Goal: Task Accomplishment & Management: Complete application form

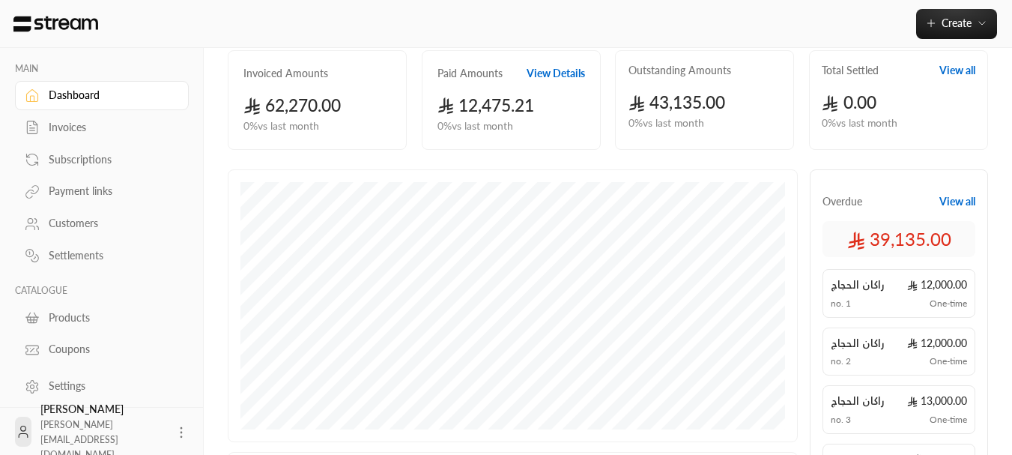
scroll to position [150, 0]
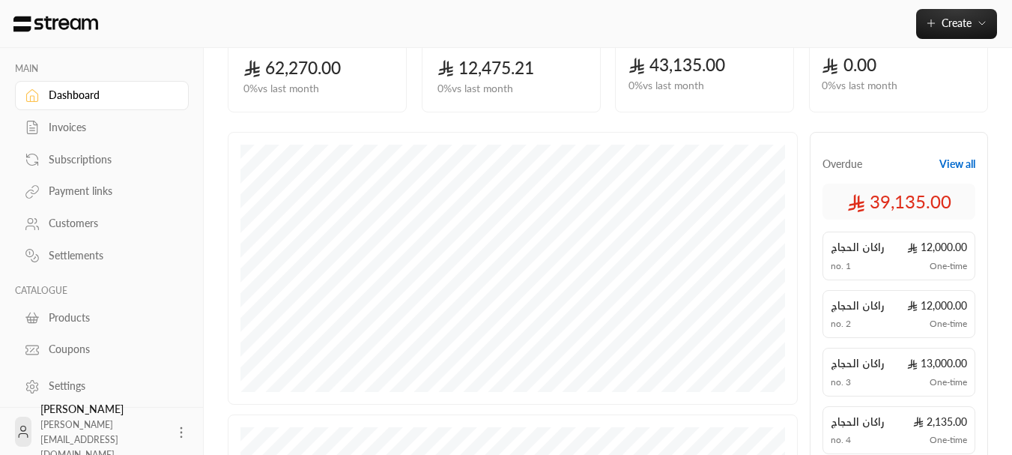
click at [63, 160] on div "Subscriptions" at bounding box center [109, 159] width 121 height 15
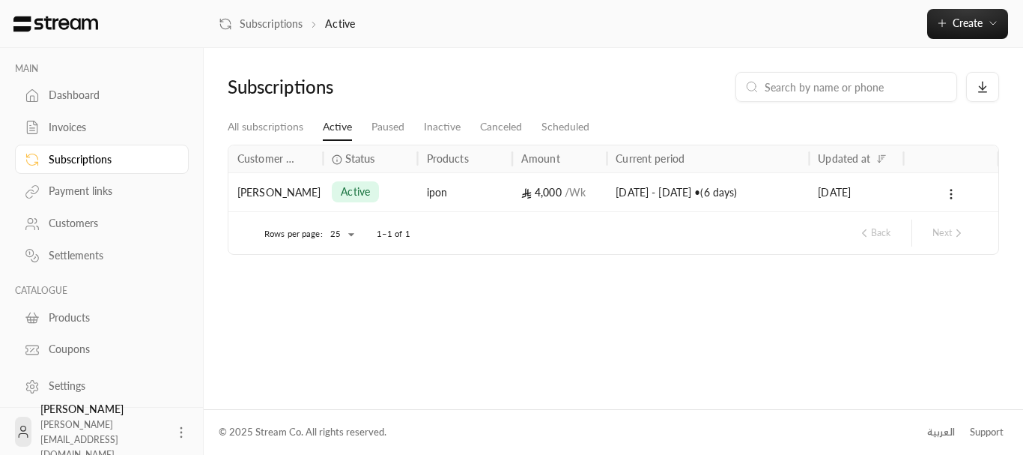
click at [294, 193] on div "[PERSON_NAME]" at bounding box center [275, 192] width 76 height 38
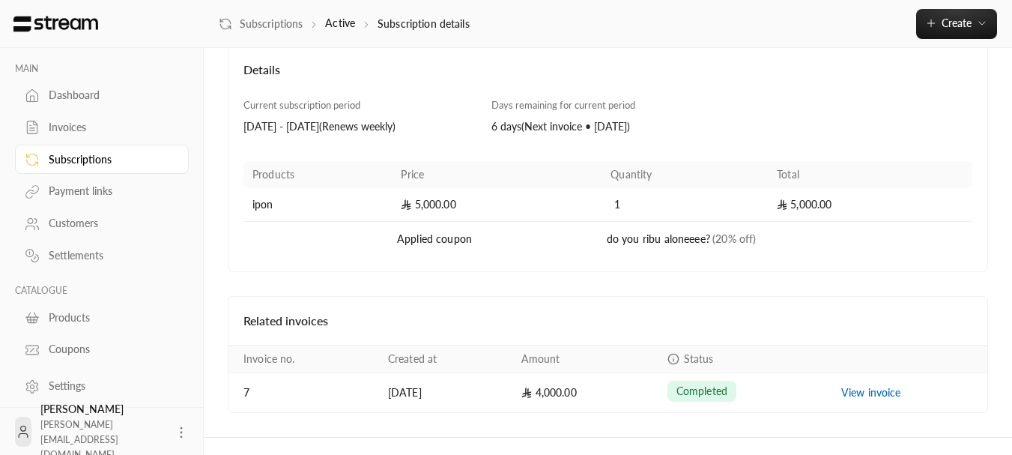
scroll to position [115, 0]
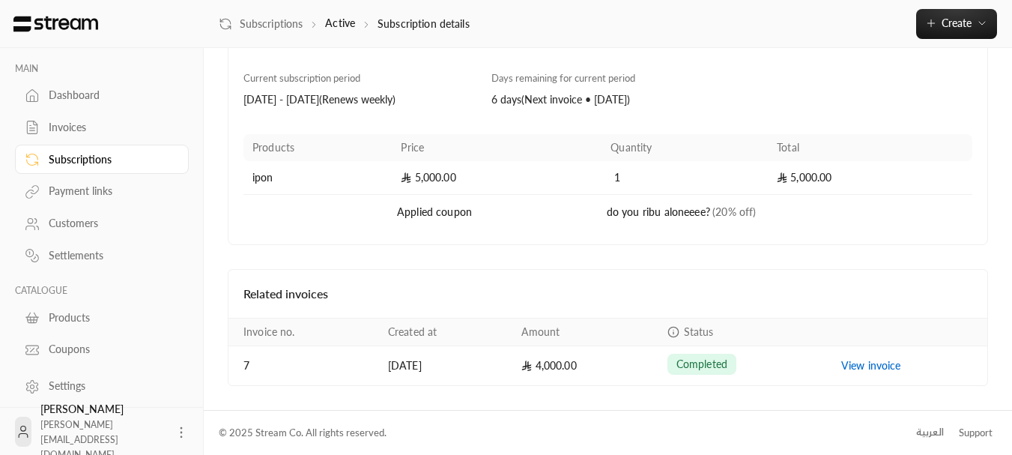
click at [89, 190] on div "Payment links" at bounding box center [109, 191] width 121 height 15
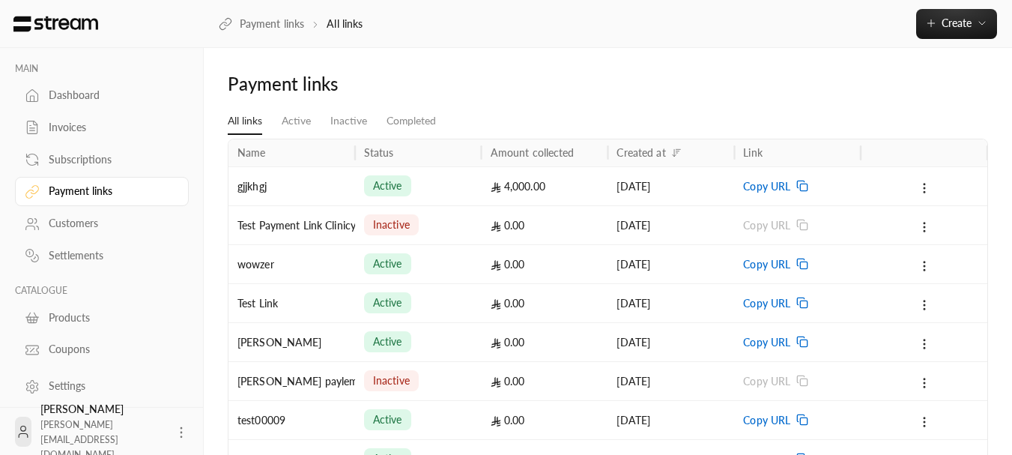
click at [100, 166] on div "Subscriptions" at bounding box center [109, 159] width 121 height 15
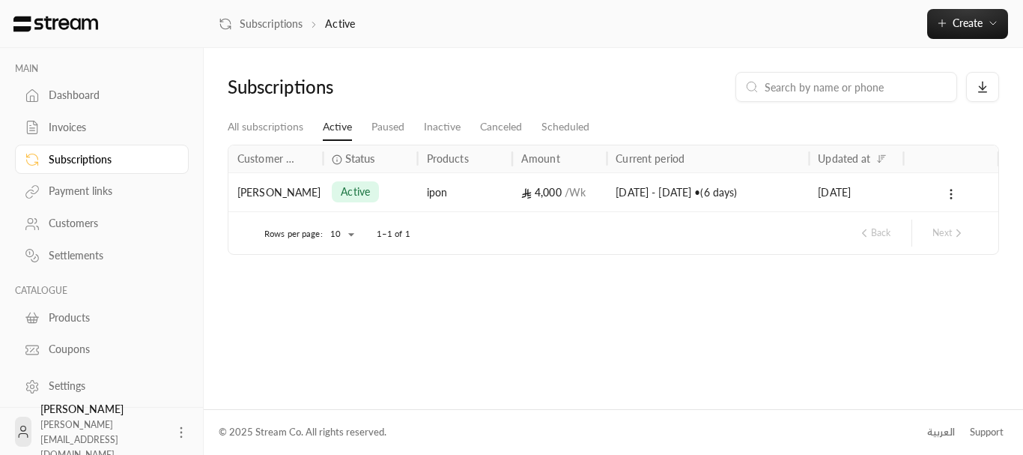
click at [113, 133] on div "Invoices" at bounding box center [109, 127] width 121 height 15
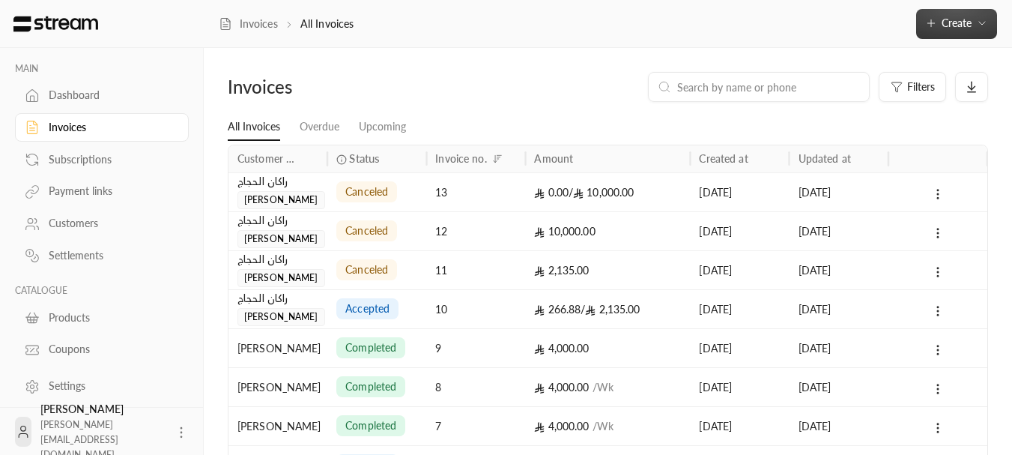
click at [937, 29] on button "Create" at bounding box center [956, 24] width 81 height 30
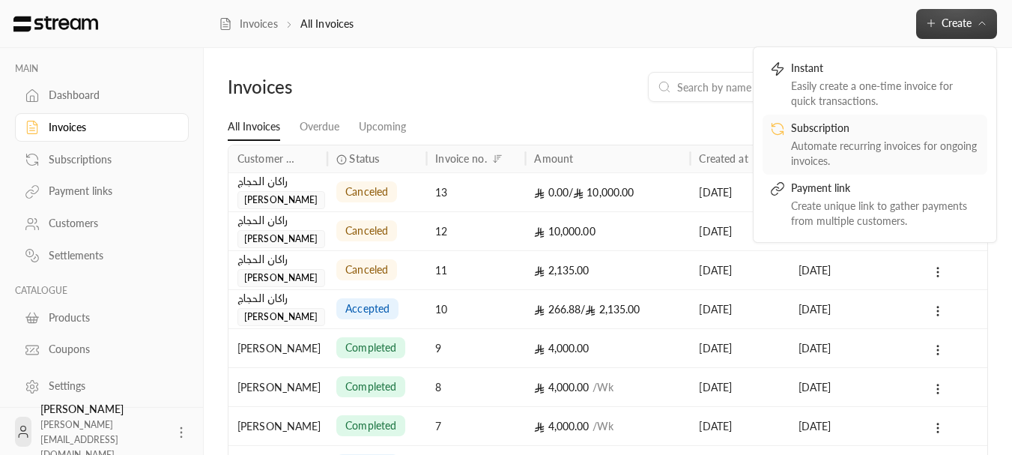
click at [873, 125] on div "Subscription" at bounding box center [885, 130] width 189 height 18
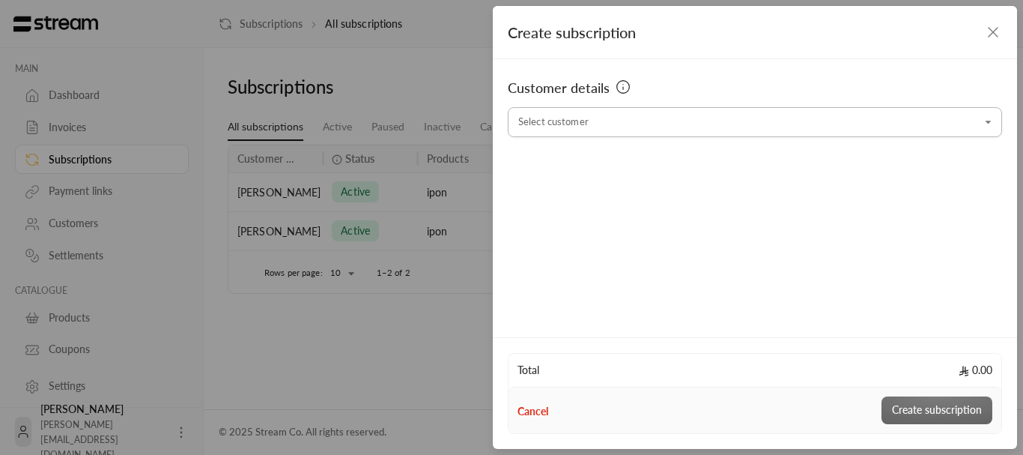
click at [620, 127] on input "Select customer" at bounding box center [755, 122] width 494 height 26
click at [622, 202] on span "[PHONE_NUMBER]" at bounding box center [671, 202] width 103 height 12
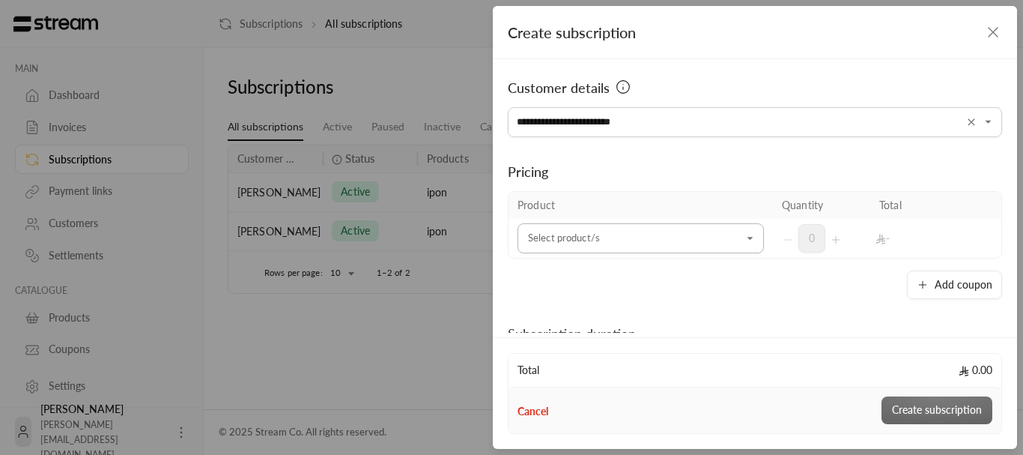
type input "**********"
click at [621, 236] on input "Select customer" at bounding box center [641, 238] width 246 height 26
click at [572, 352] on li "ipon" at bounding box center [636, 340] width 219 height 29
type input "***"
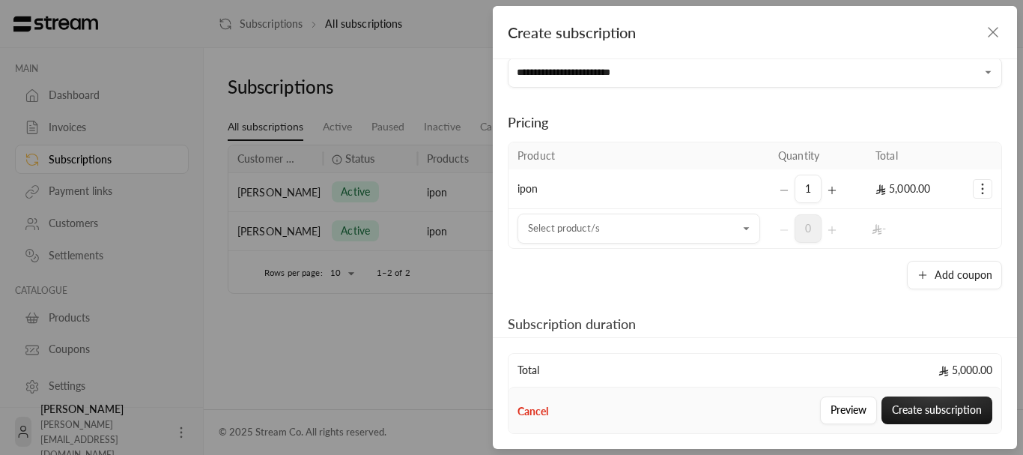
scroll to position [75, 0]
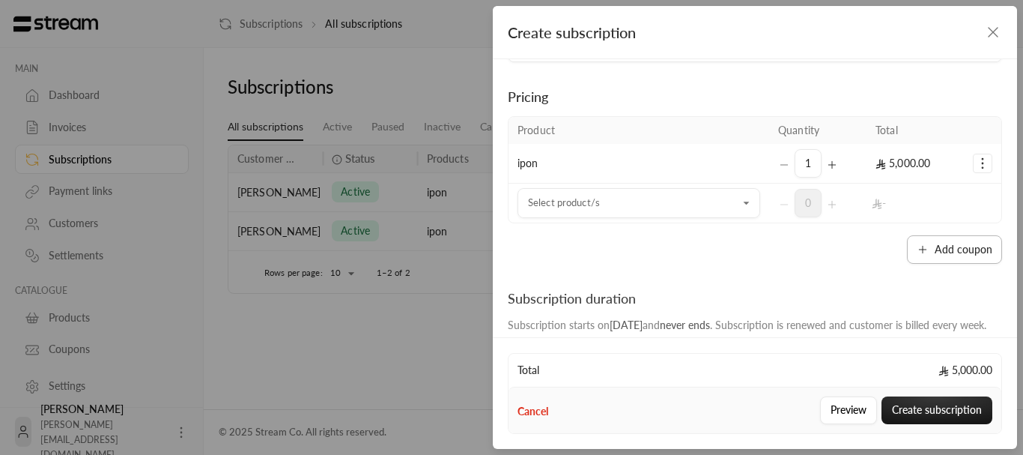
click at [930, 244] on button "Add coupon" at bounding box center [954, 249] width 95 height 28
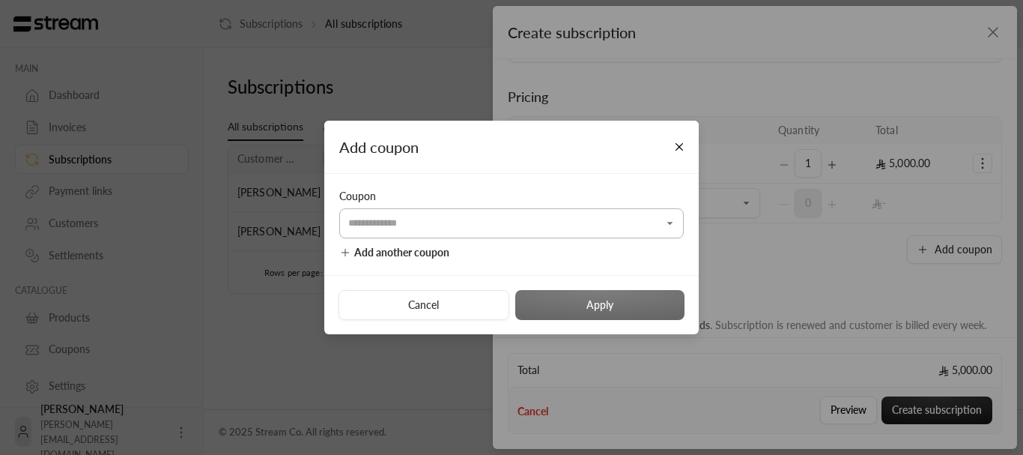
click at [495, 224] on input "Select customer" at bounding box center [511, 223] width 345 height 26
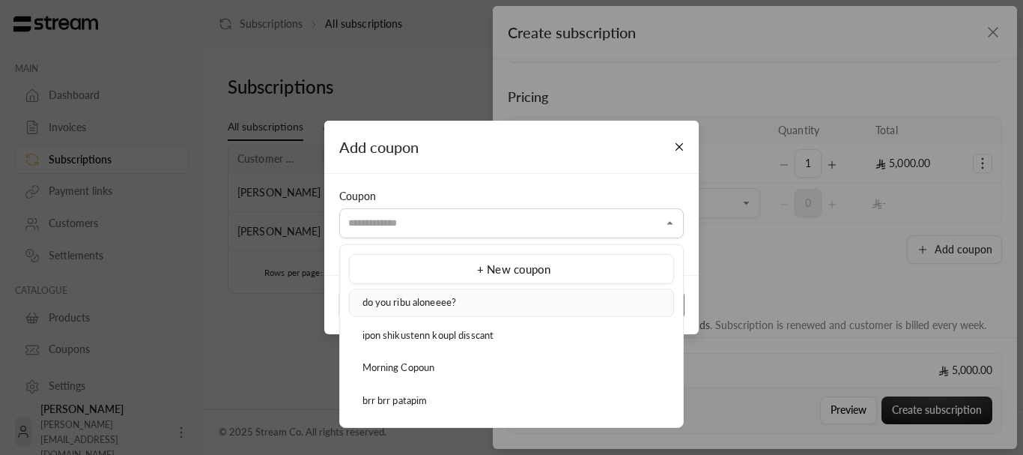
click at [454, 301] on span "do you ribu aloneeee?" at bounding box center [410, 302] width 94 height 12
type input "**********"
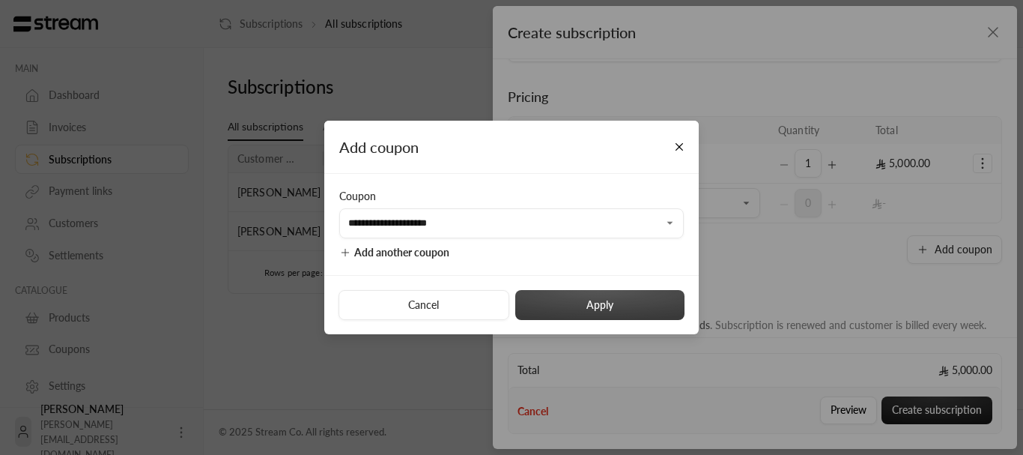
click at [592, 300] on button "Apply" at bounding box center [599, 305] width 169 height 30
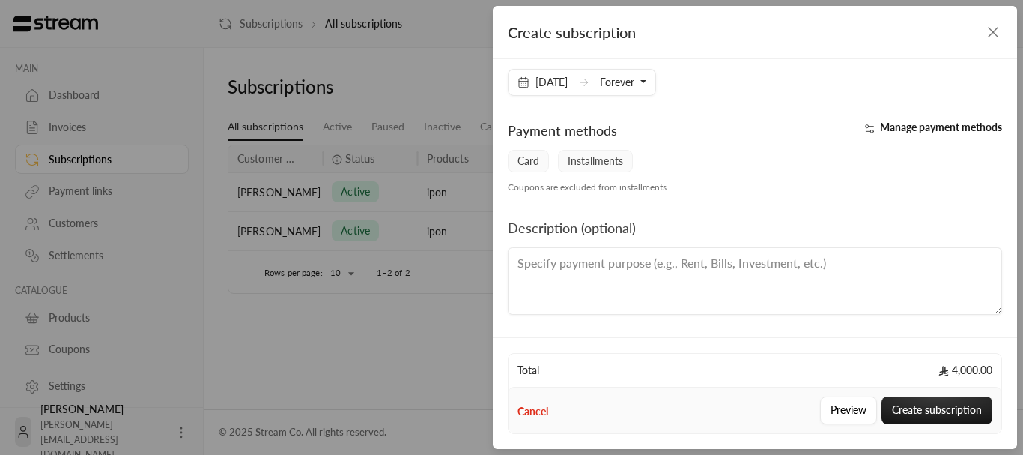
scroll to position [333, 0]
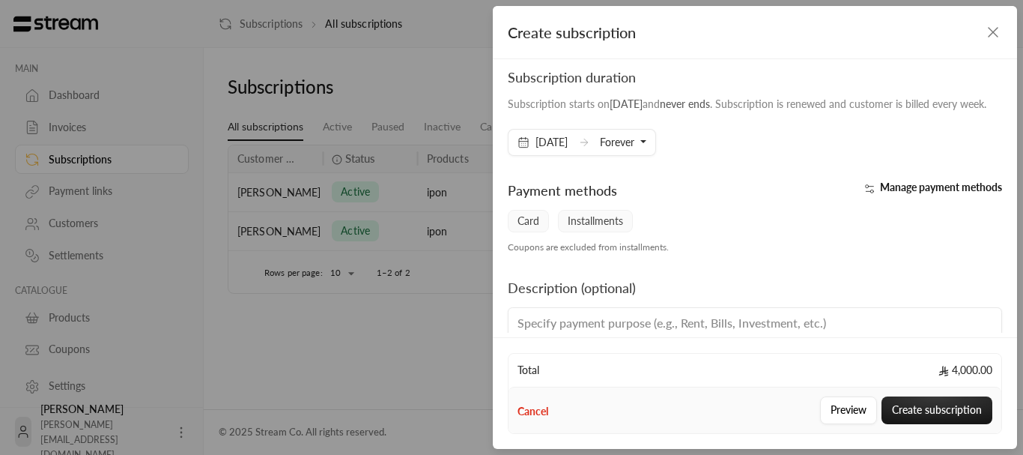
click at [635, 148] on span "Forever" at bounding box center [617, 142] width 34 height 13
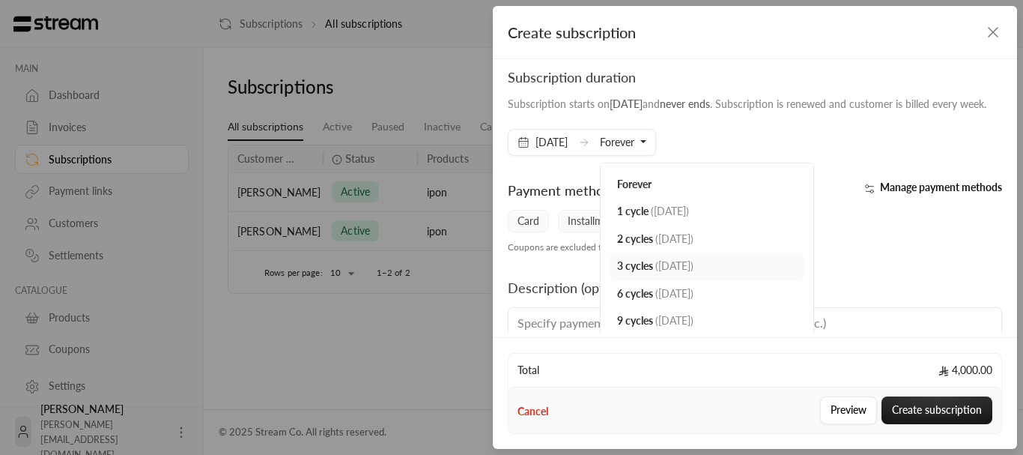
click at [650, 273] on link "3 cycles ( [DATE] )" at bounding box center [707, 266] width 195 height 28
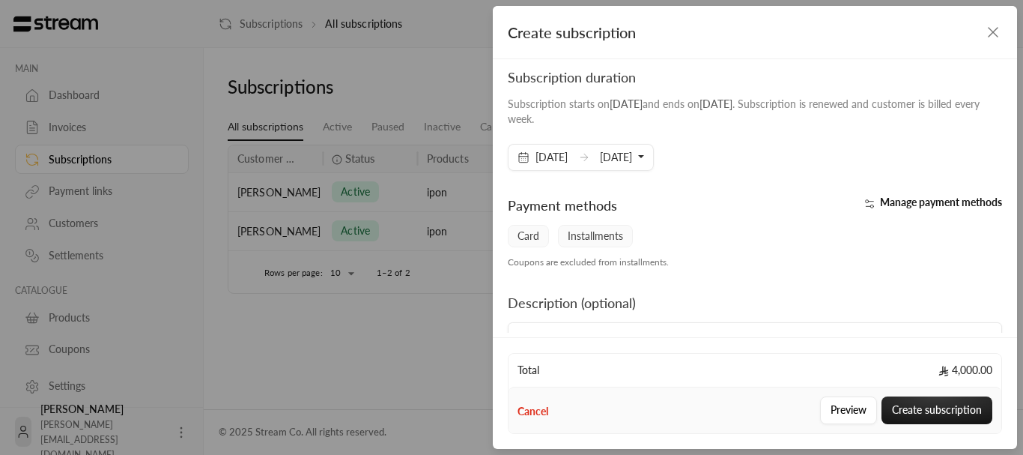
scroll to position [408, 0]
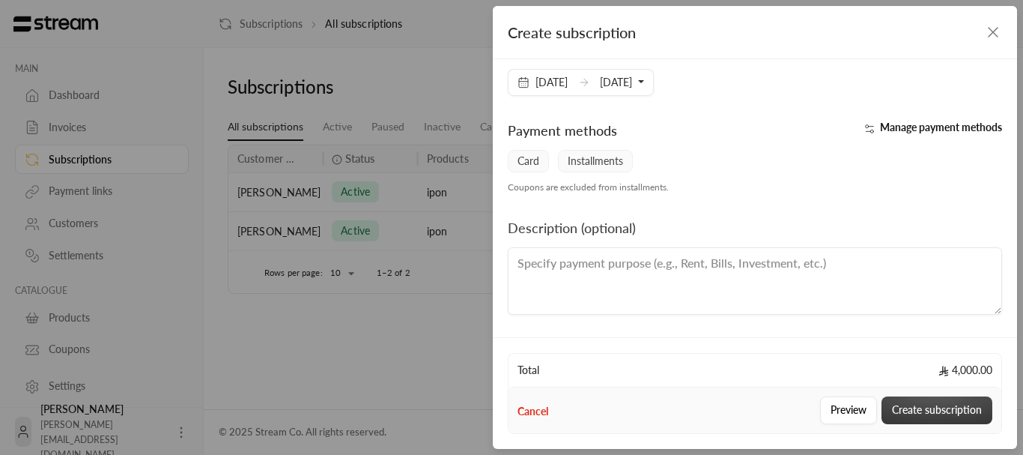
click at [918, 407] on button "Create subscription" at bounding box center [937, 410] width 111 height 28
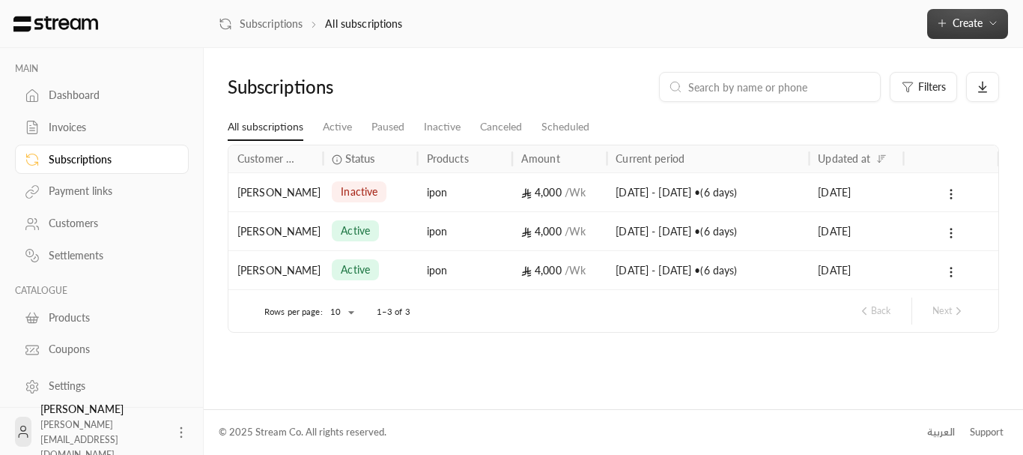
click at [968, 19] on span "Create" at bounding box center [968, 22] width 30 height 13
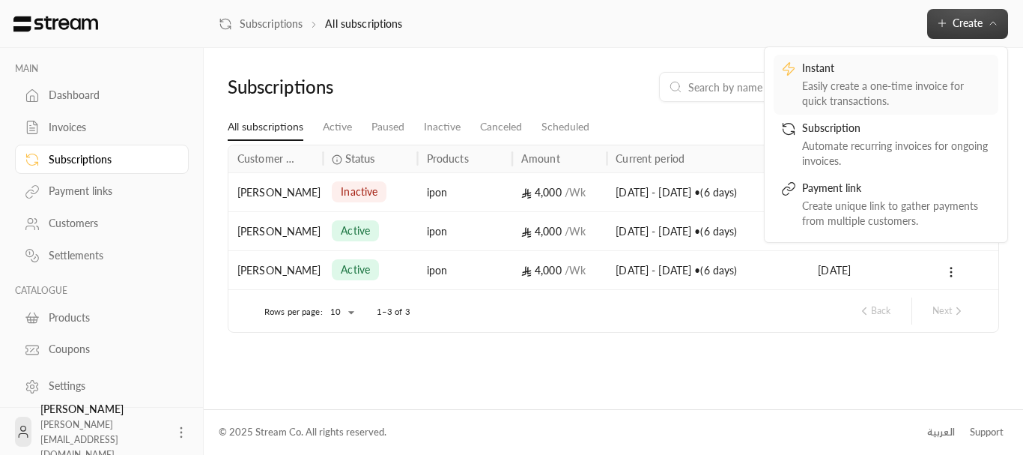
click at [883, 79] on div "Easily create a one-time invoice for quick transactions." at bounding box center [896, 94] width 189 height 30
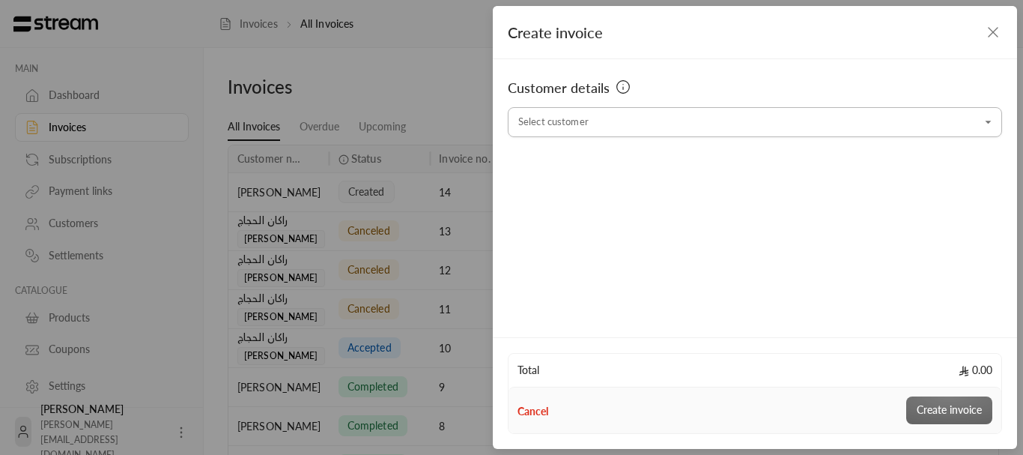
click at [767, 127] on input "Select customer" at bounding box center [755, 122] width 494 height 26
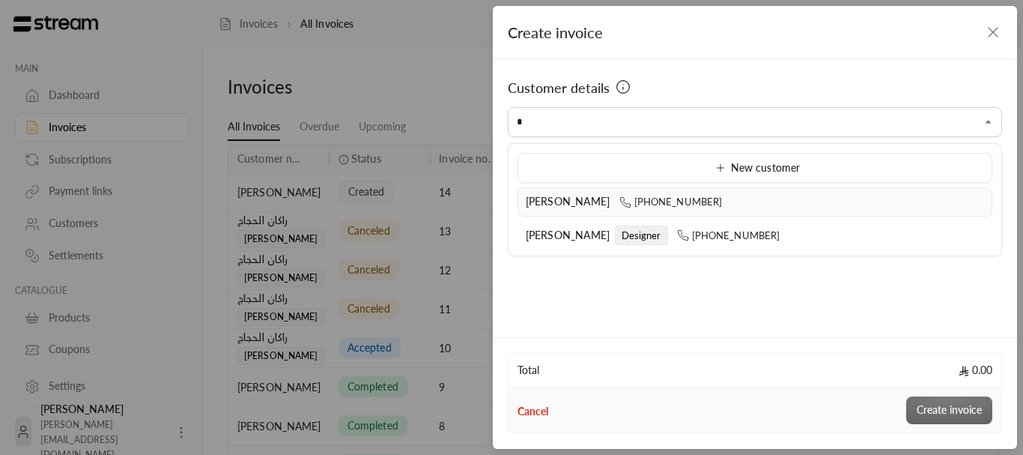
click at [689, 209] on div "[PERSON_NAME] [PHONE_NUMBER]" at bounding box center [755, 202] width 458 height 16
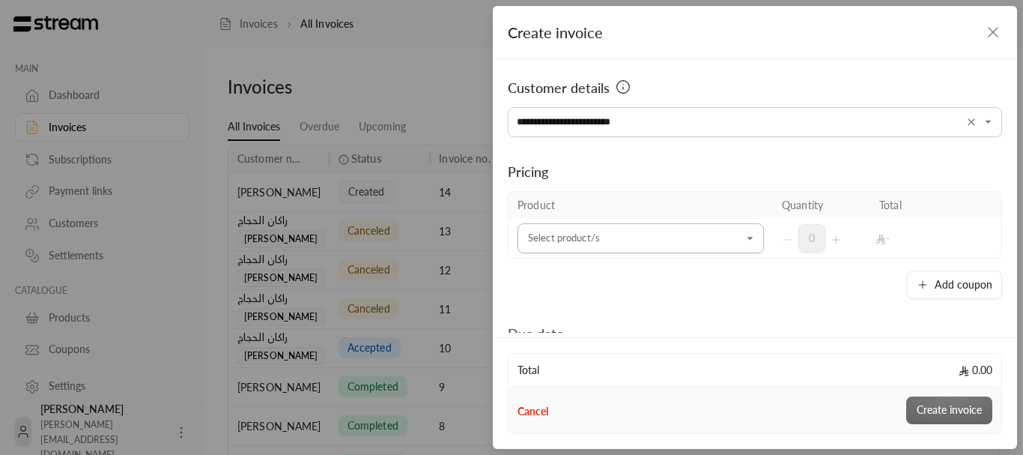
type input "**********"
click at [667, 228] on input "Select customer" at bounding box center [641, 238] width 246 height 26
type input "*"
drag, startPoint x: 591, startPoint y: 340, endPoint x: 646, endPoint y: 301, distance: 67.1
click at [592, 337] on span "exkujo meeee" at bounding box center [573, 339] width 64 height 13
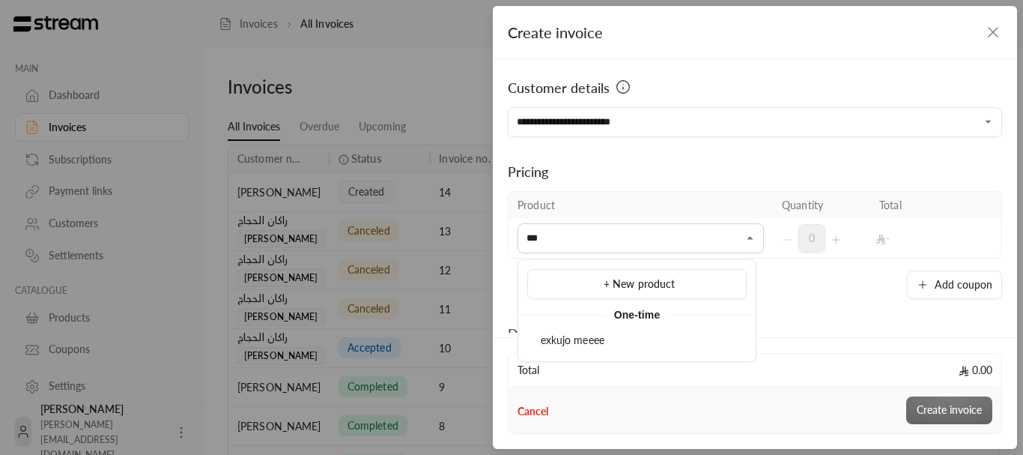
type input "***"
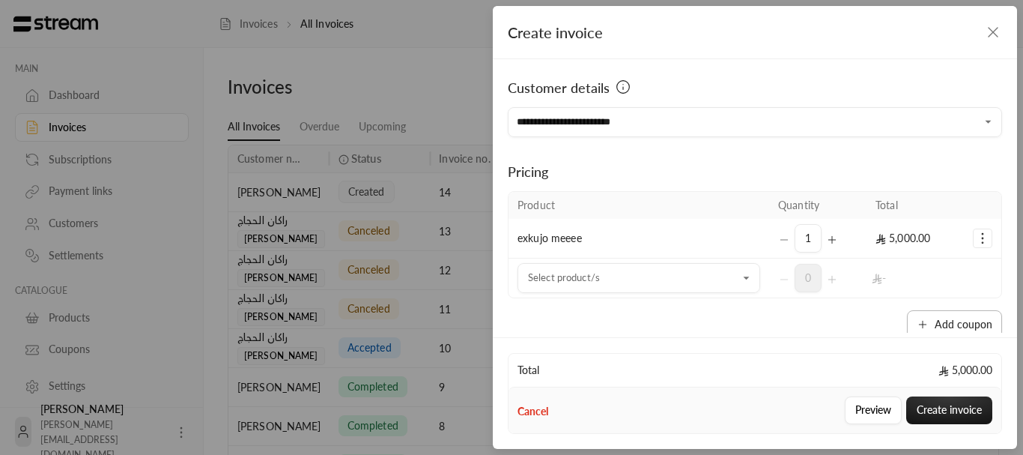
click at [961, 315] on button "Add coupon" at bounding box center [954, 324] width 95 height 28
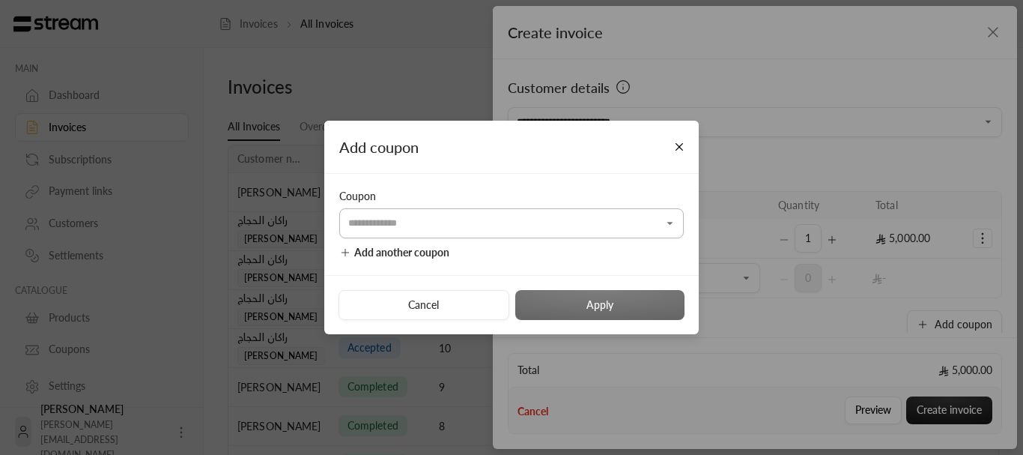
click at [355, 219] on input "Select customer" at bounding box center [511, 223] width 345 height 26
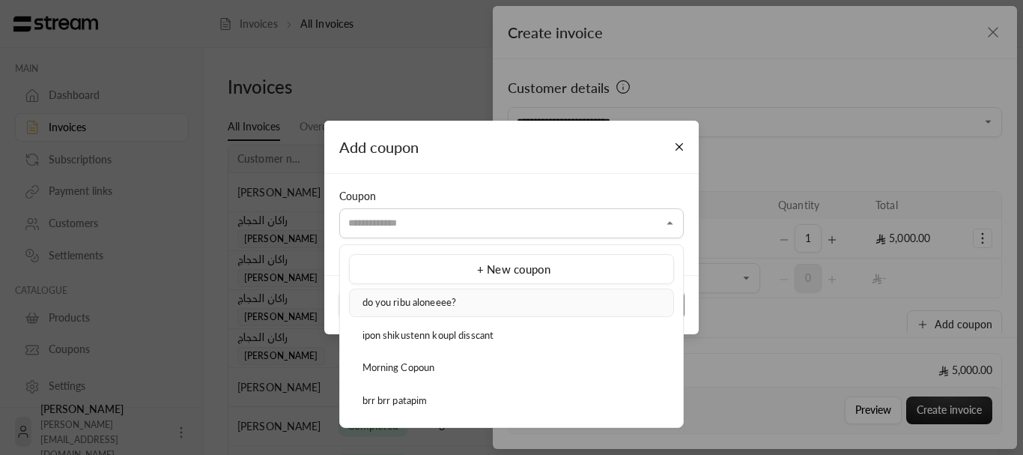
click at [429, 294] on li "do you ribu aloneeee?" at bounding box center [511, 302] width 325 height 28
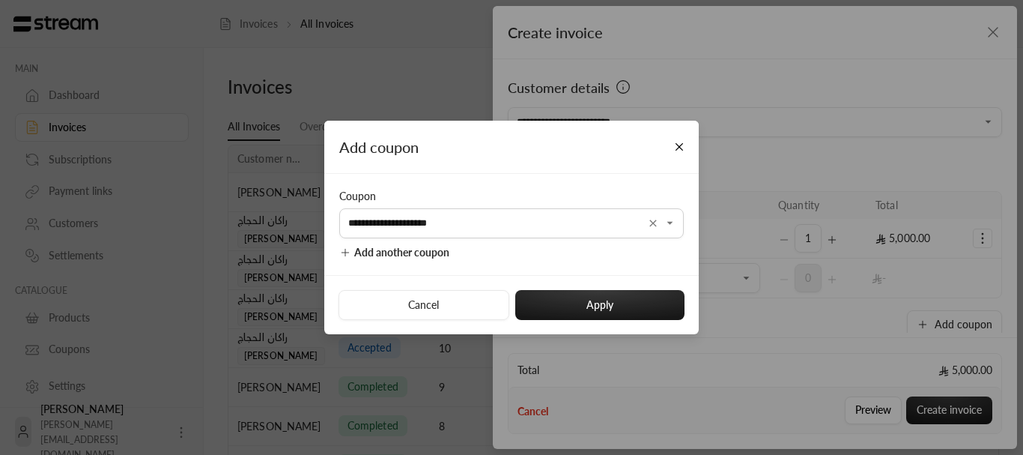
type input "**********"
click at [557, 300] on button "Apply" at bounding box center [599, 305] width 169 height 30
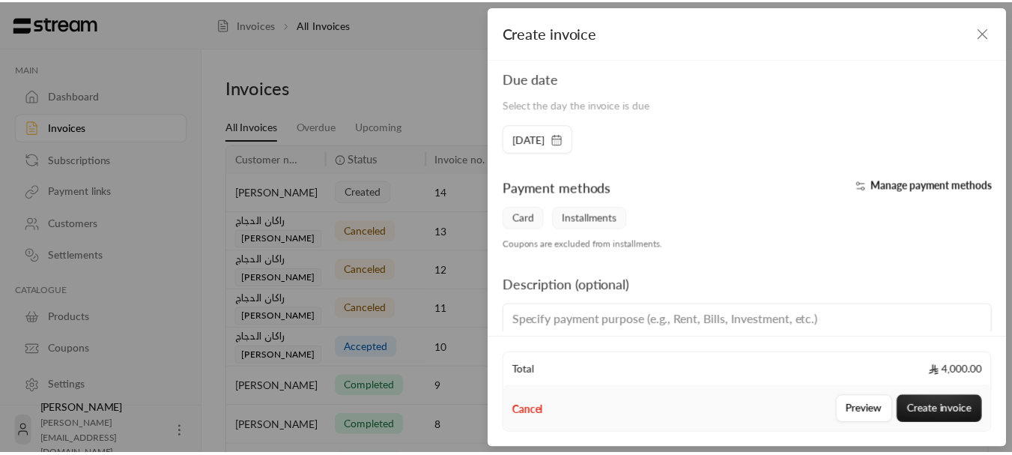
scroll to position [389, 0]
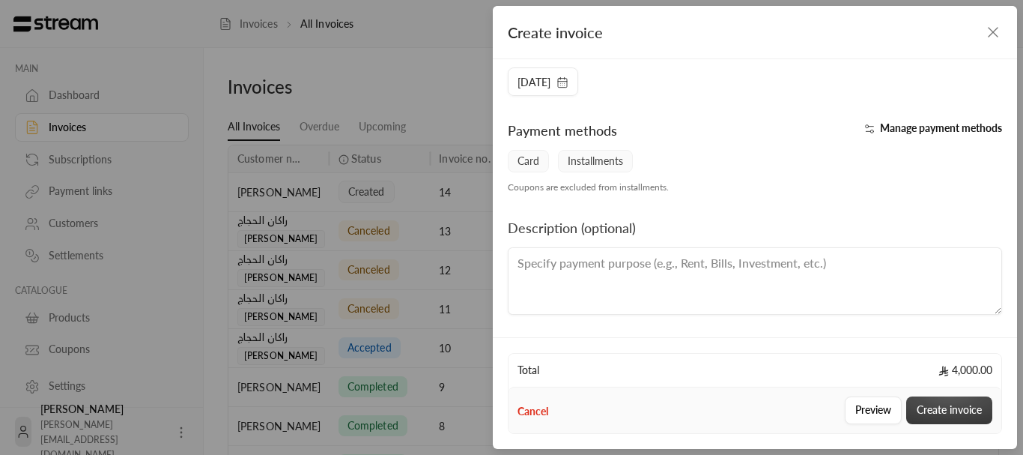
click at [936, 404] on button "Create invoice" at bounding box center [949, 410] width 86 height 28
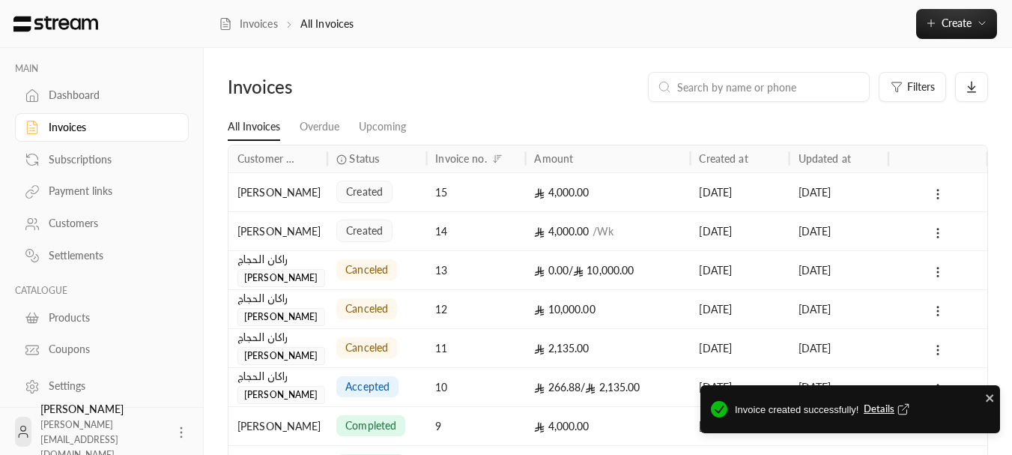
click at [948, 182] on div at bounding box center [937, 192] width 81 height 38
